Goal: Navigation & Orientation: Find specific page/section

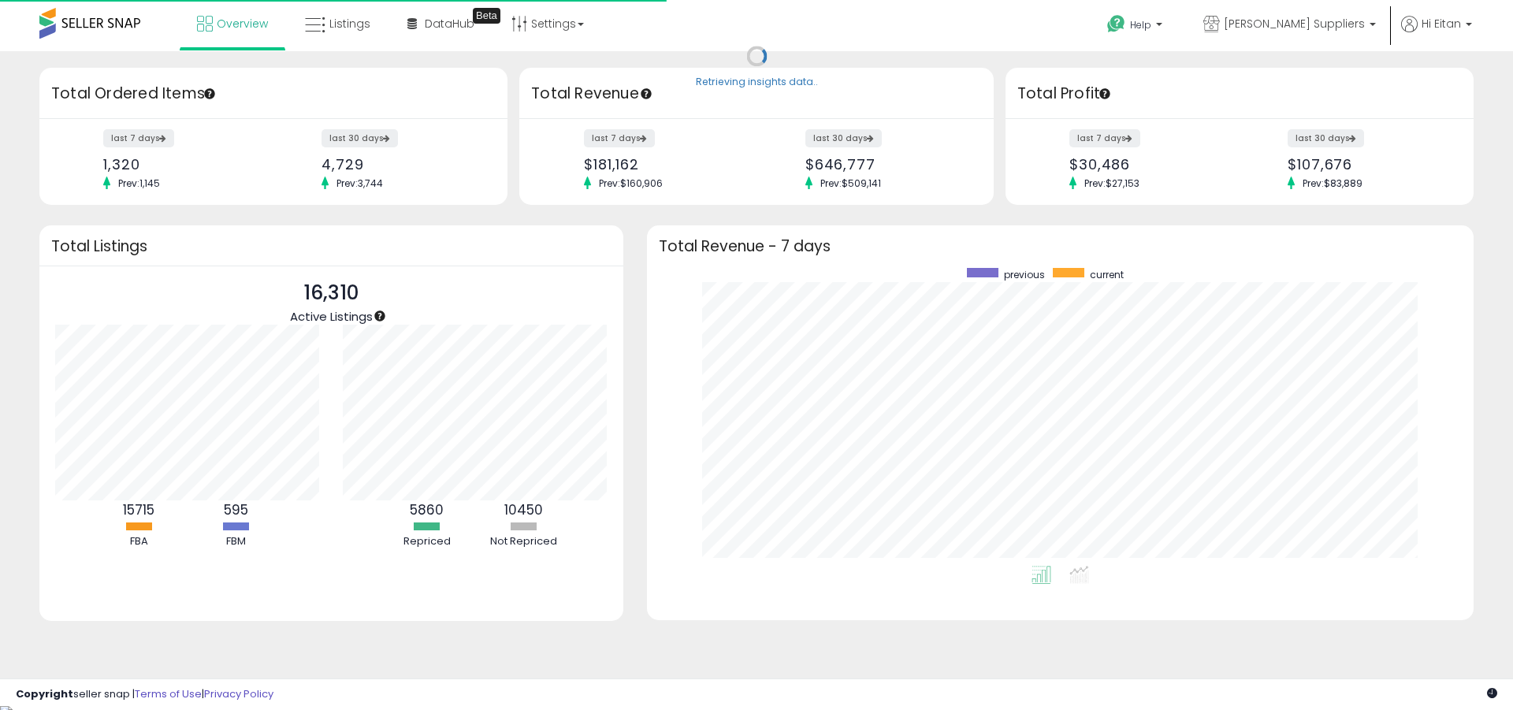
scroll to position [298, 795]
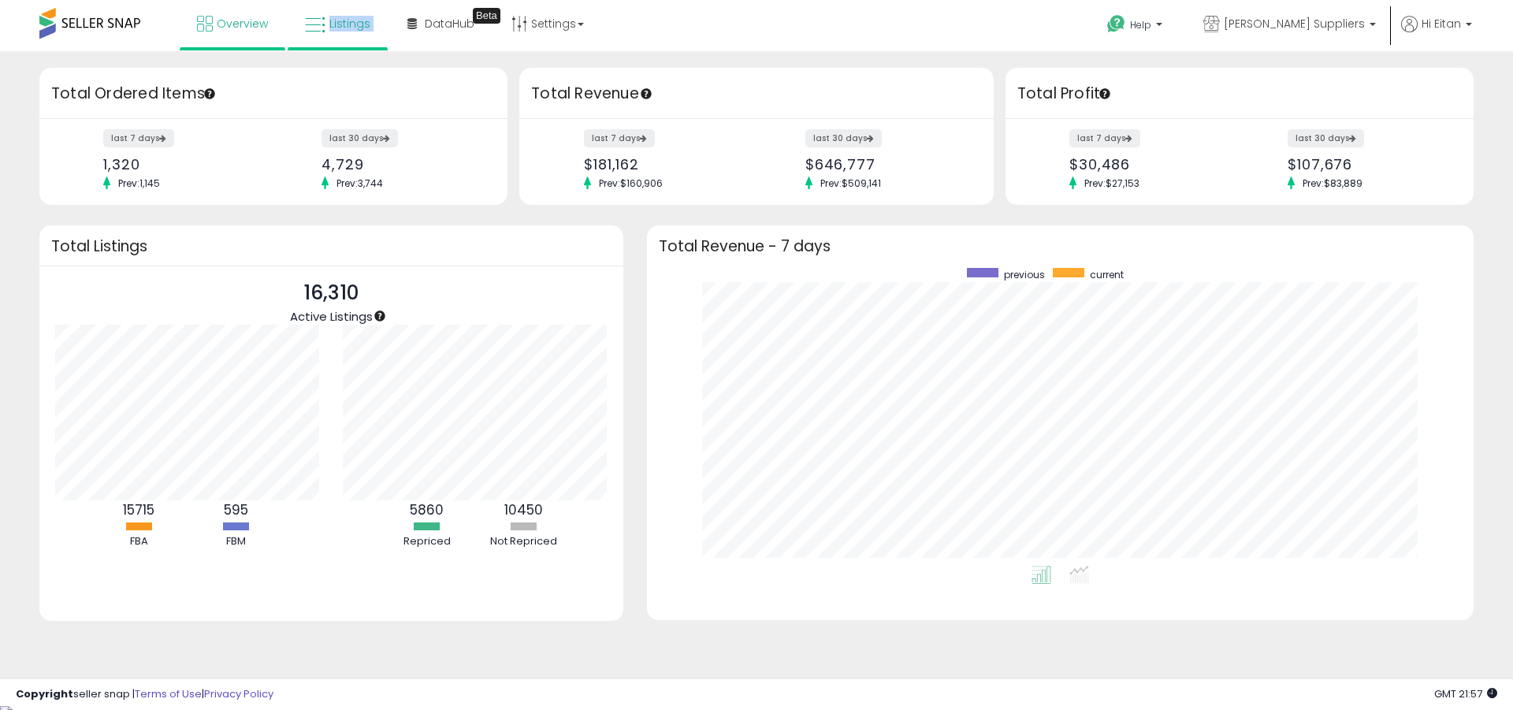
drag, startPoint x: 330, startPoint y: 50, endPoint x: 332, endPoint y: 36, distance: 13.6
click at [331, 43] on ul "Overview Listings DataHub Beta" at bounding box center [391, 25] width 422 height 50
click at [332, 36] on link "Listings" at bounding box center [337, 23] width 89 height 47
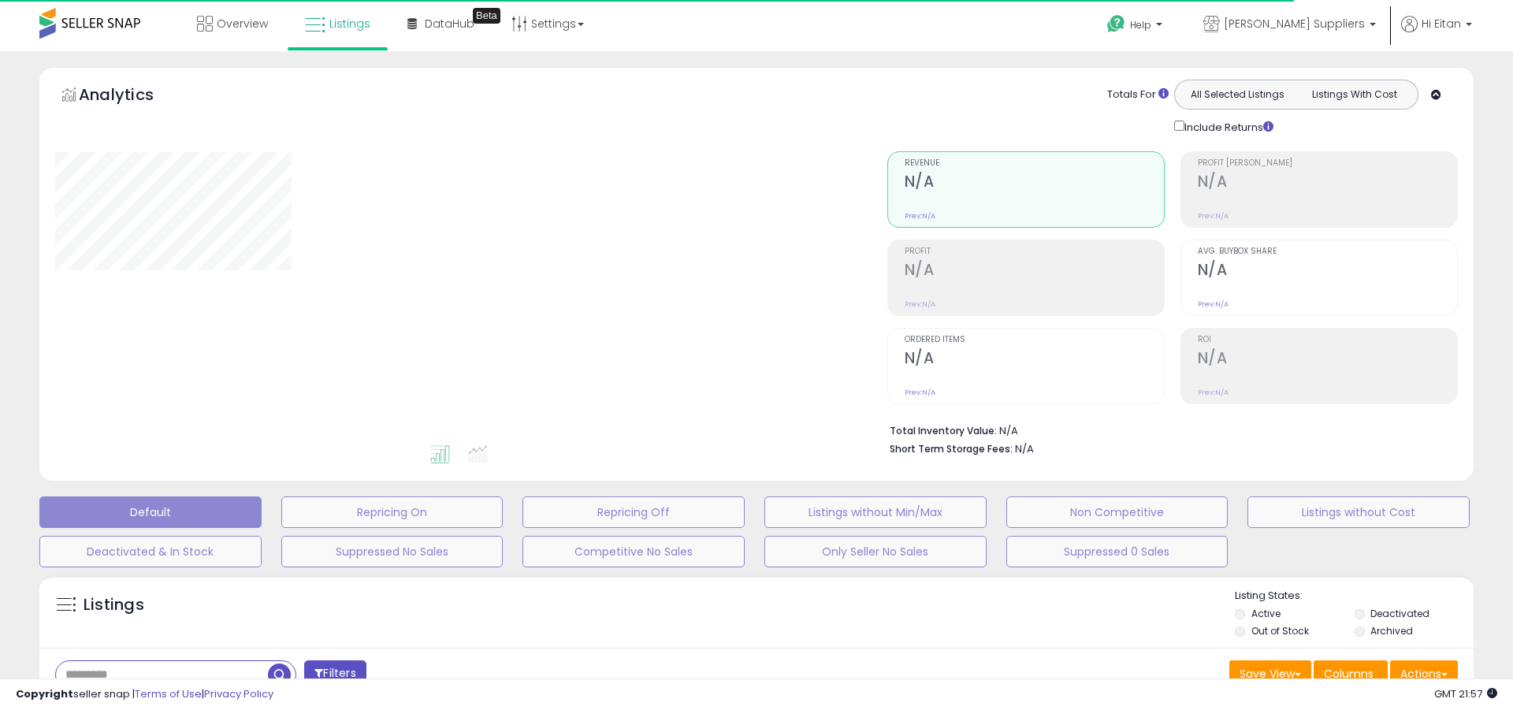
click at [1327, 533] on div "Default Repricing On Repricing Off Listings without Min/Max Non Competitive Lis…" at bounding box center [756, 527] width 1473 height 79
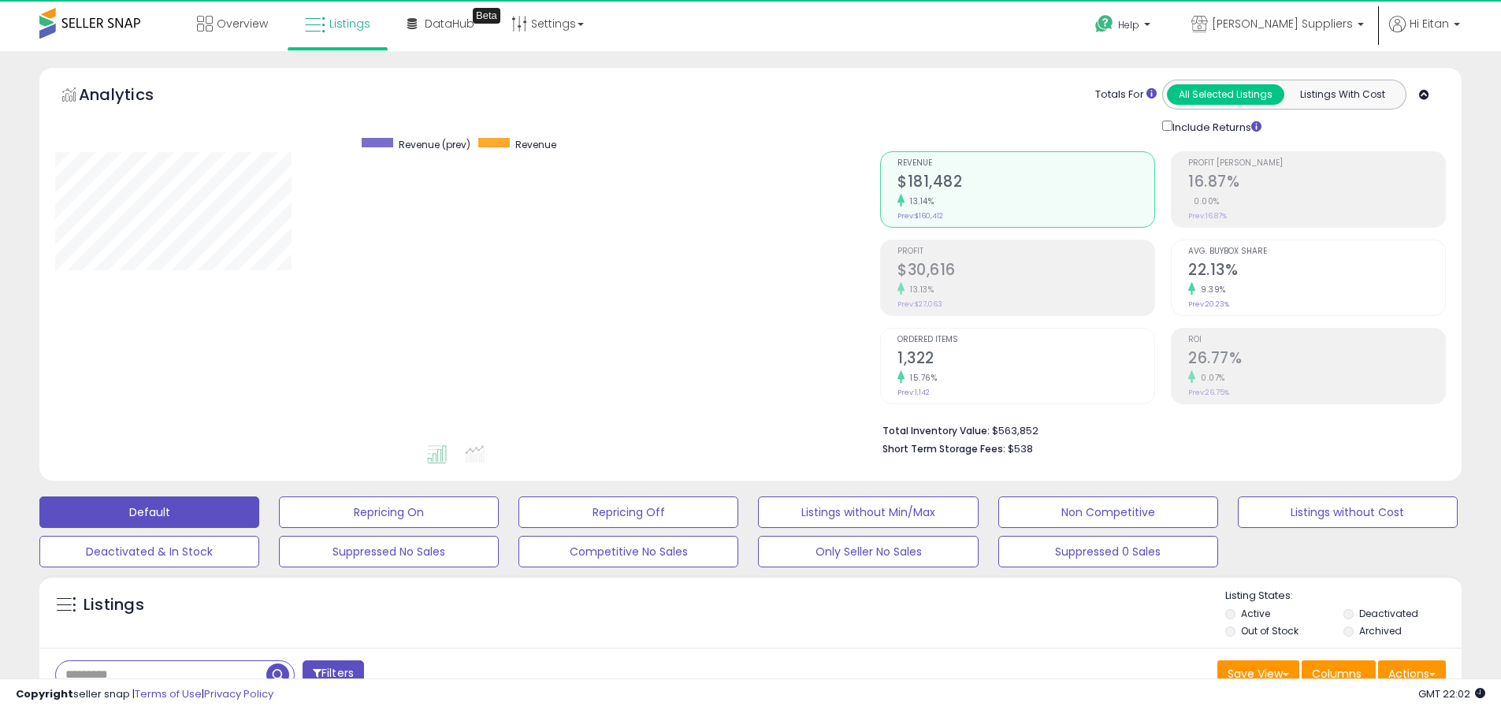
scroll to position [323, 825]
drag, startPoint x: 75, startPoint y: 37, endPoint x: 76, endPoint y: 25, distance: 11.8
click at [75, 34] on span at bounding box center [89, 23] width 101 height 31
click at [76, 25] on span at bounding box center [89, 23] width 101 height 31
click at [232, 35] on link "Overview" at bounding box center [232, 23] width 95 height 47
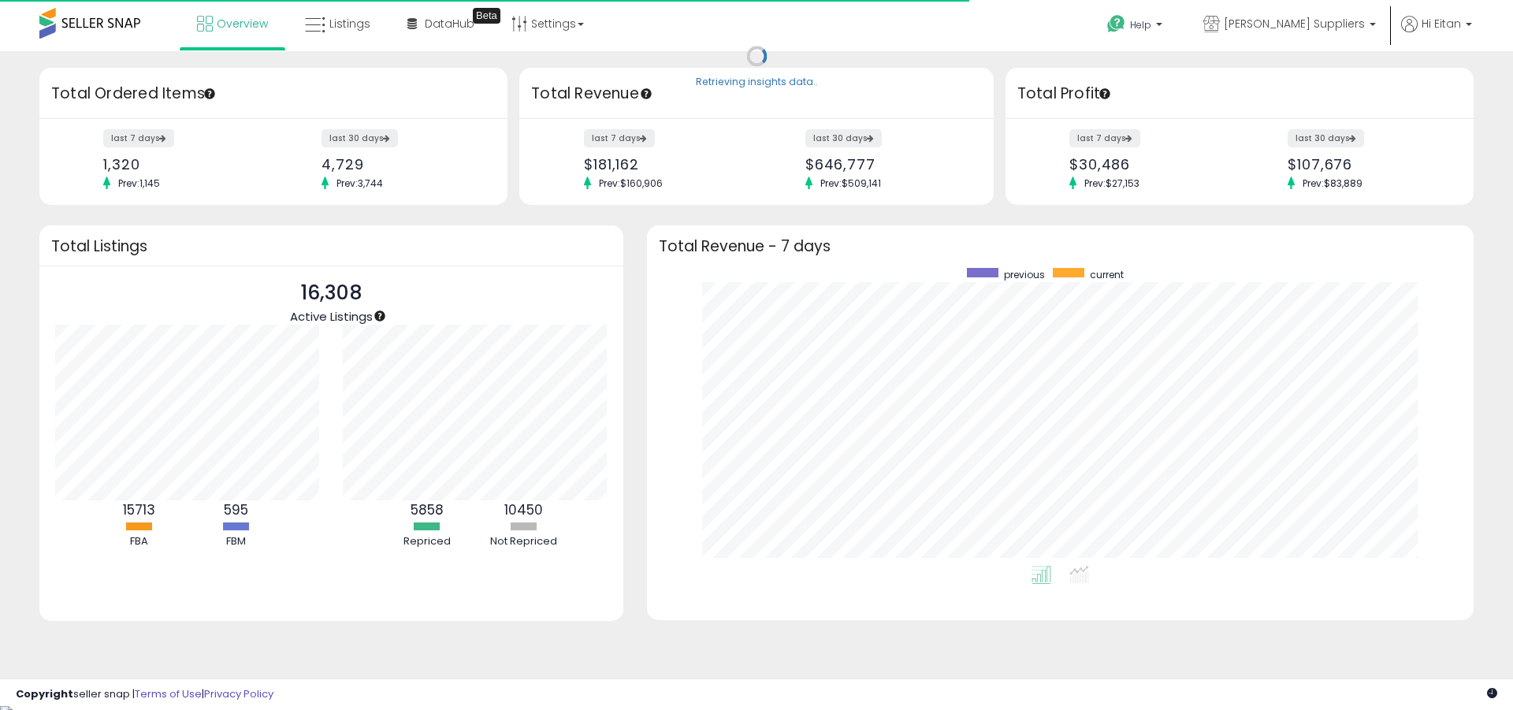
scroll to position [298, 795]
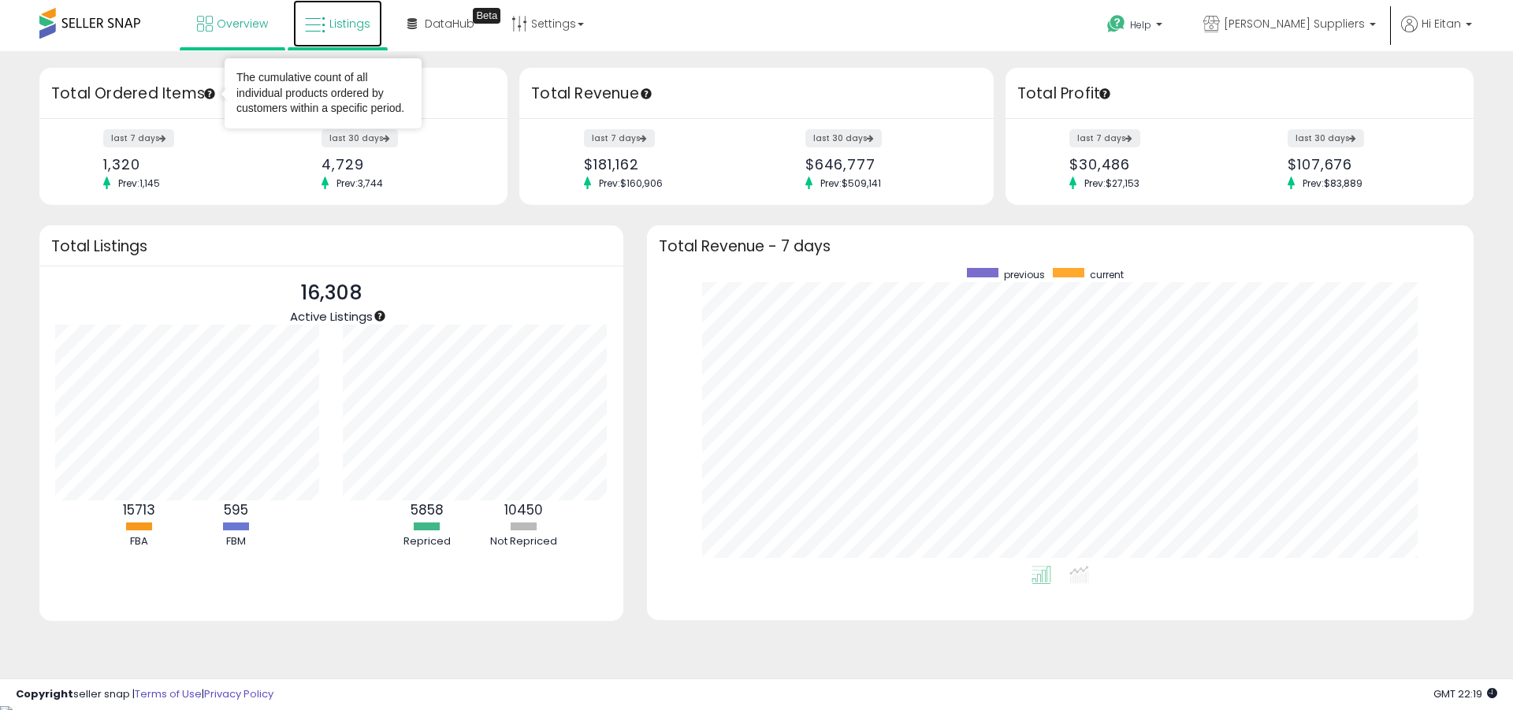
click at [323, 24] on icon at bounding box center [315, 25] width 20 height 20
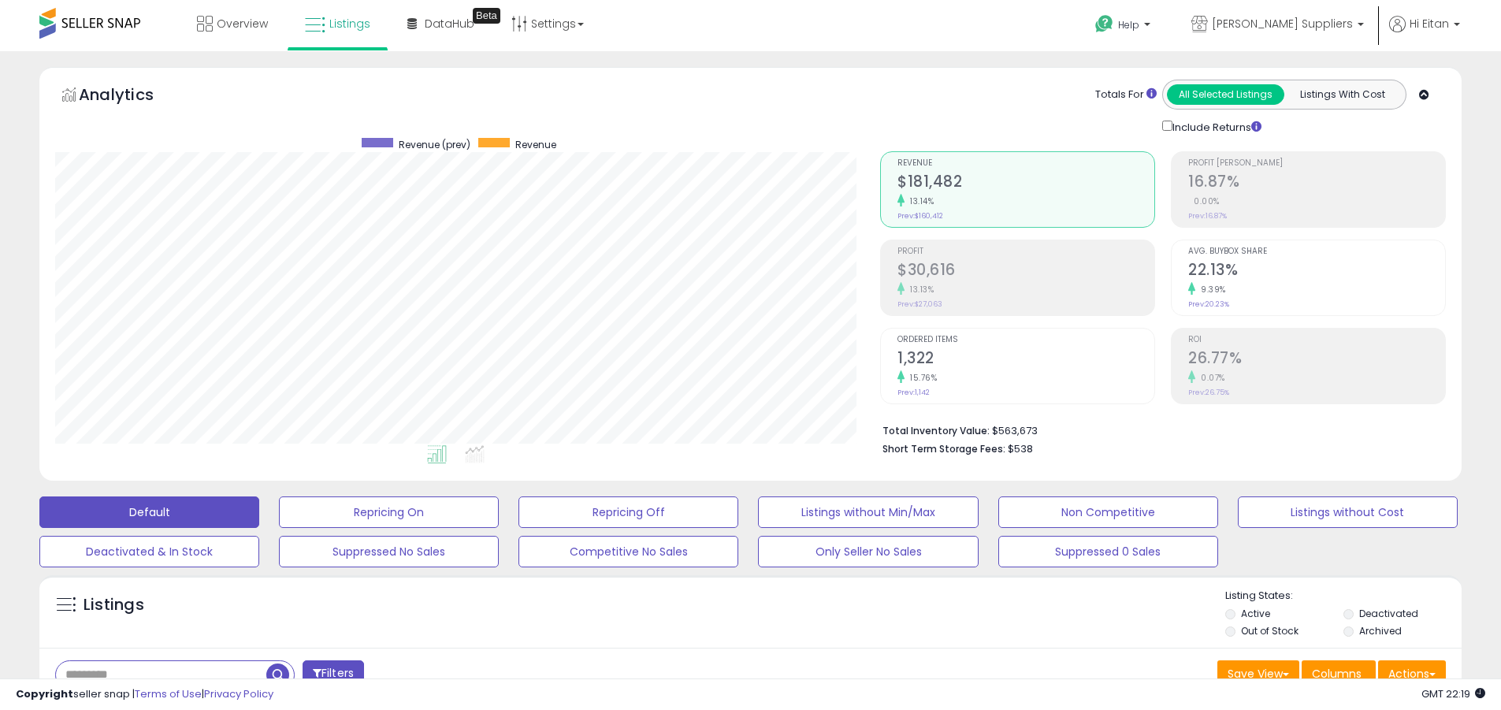
scroll to position [323, 825]
